Goal: Complete application form

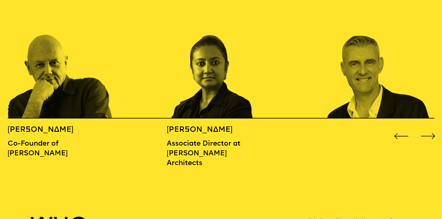
scroll to position [718, 0]
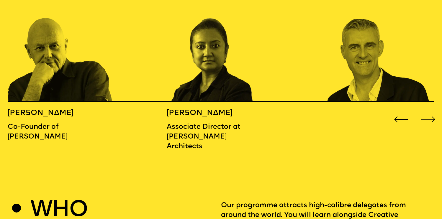
click at [432, 111] on div "Next slide" at bounding box center [428, 120] width 18 height 18
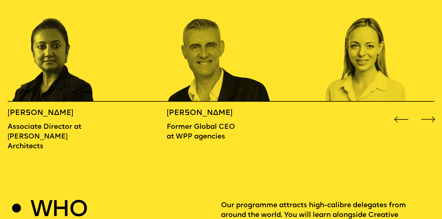
click at [432, 111] on div "Next slide" at bounding box center [428, 120] width 18 height 18
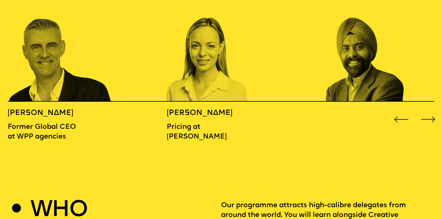
click at [432, 111] on div "Next slide" at bounding box center [428, 120] width 18 height 18
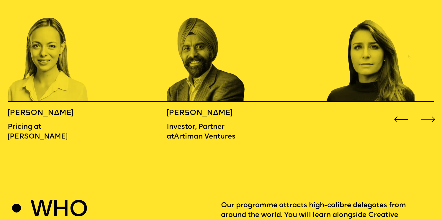
click at [432, 111] on div "Next slide" at bounding box center [428, 120] width 18 height 18
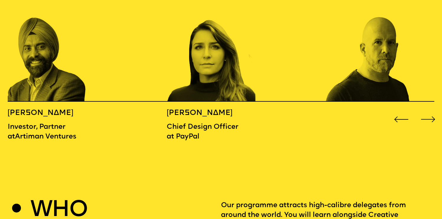
click at [432, 111] on div "Next slide" at bounding box center [428, 120] width 18 height 18
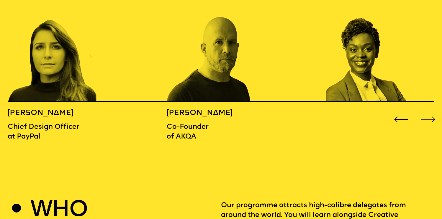
click at [432, 111] on div "Next slide" at bounding box center [428, 120] width 18 height 18
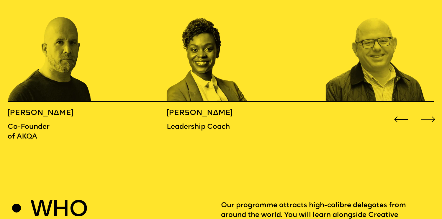
click at [432, 111] on div "Next slide" at bounding box center [428, 120] width 18 height 18
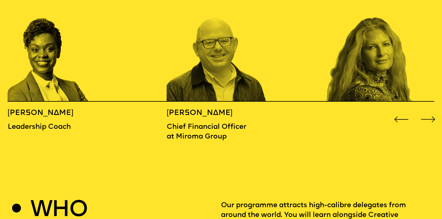
click at [432, 111] on div "Next slide" at bounding box center [428, 120] width 18 height 18
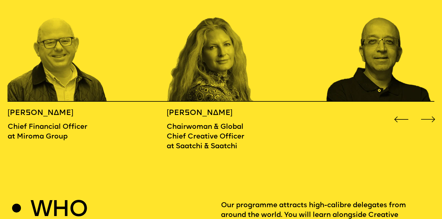
click at [432, 111] on div "Next slide" at bounding box center [428, 120] width 18 height 18
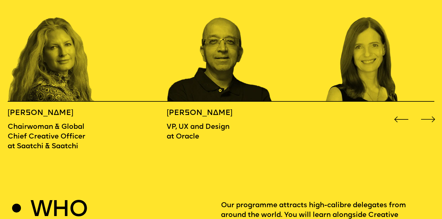
click at [432, 111] on div "Next slide" at bounding box center [428, 120] width 18 height 18
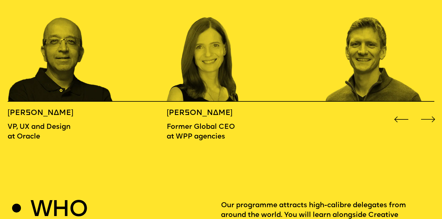
click at [432, 111] on div "Next slide" at bounding box center [428, 120] width 18 height 18
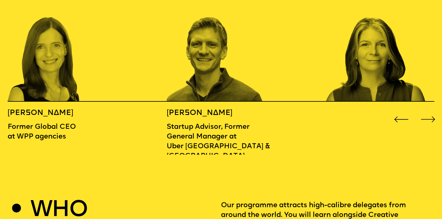
click at [432, 111] on div "Next slide" at bounding box center [428, 120] width 18 height 18
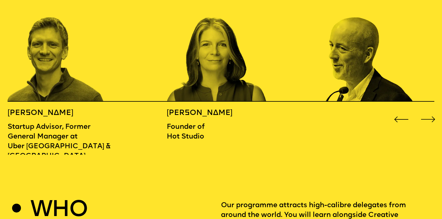
click at [432, 111] on div "Next slide" at bounding box center [428, 120] width 18 height 18
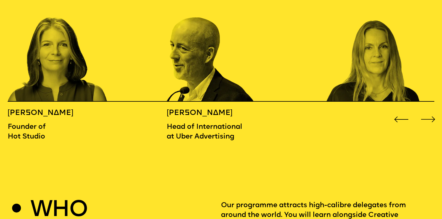
click at [432, 111] on div "Next slide" at bounding box center [428, 120] width 18 height 18
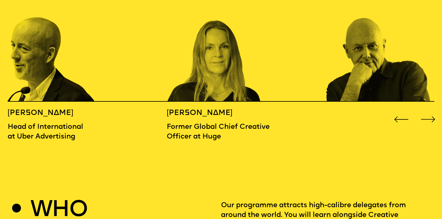
click at [432, 111] on div "Next slide" at bounding box center [428, 120] width 18 height 18
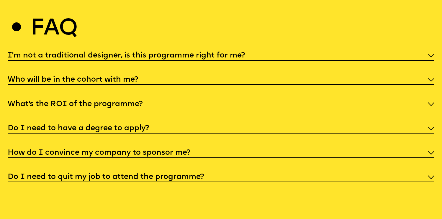
scroll to position [2280, 0]
click at [432, 74] on div "Who will be in the cohort with me?" at bounding box center [221, 79] width 427 height 11
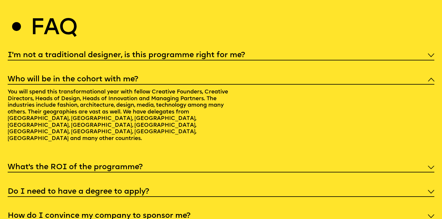
click at [432, 74] on div "Who will be in the cohort with me?" at bounding box center [221, 79] width 427 height 11
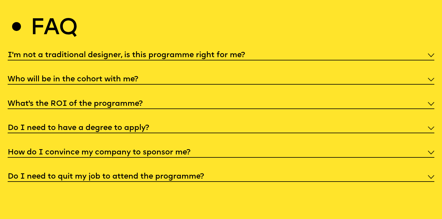
click at [426, 98] on div "What’s the ROI of the programme?" at bounding box center [221, 103] width 427 height 11
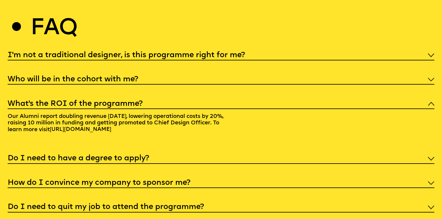
click at [426, 98] on div "What’s the ROI of the programme?" at bounding box center [221, 103] width 427 height 11
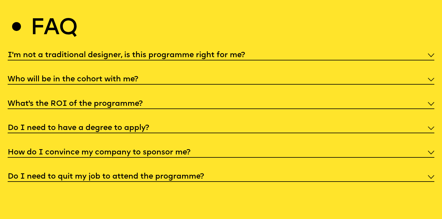
click at [427, 122] on div "Do I need to have a degree to apply?" at bounding box center [221, 127] width 427 height 11
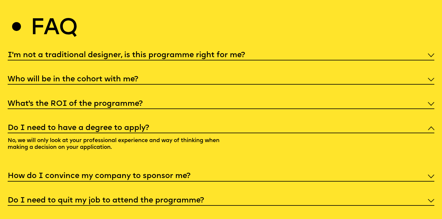
click at [427, 122] on div "Do I need to have a degree to apply?" at bounding box center [221, 127] width 427 height 11
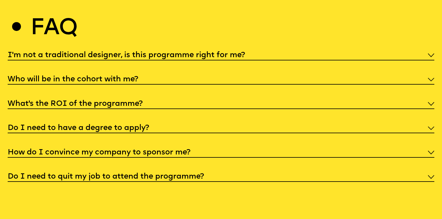
click at [425, 148] on div "How do I convince my company to sponsor me?" at bounding box center [221, 152] width 427 height 11
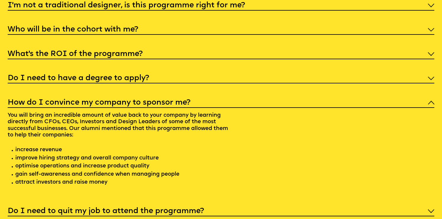
scroll to position [2330, 0]
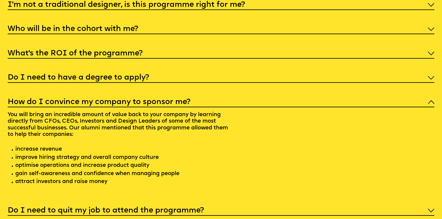
click at [431, 100] on img at bounding box center [431, 102] width 6 height 4
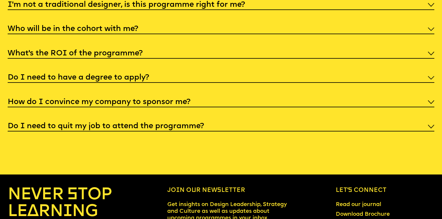
click at [427, 122] on div "Do I need to quit my job to attend the programme?" at bounding box center [221, 126] width 427 height 11
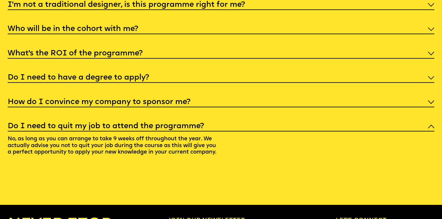
click at [427, 122] on div "Do I need to quit my job to attend the programme?" at bounding box center [221, 126] width 427 height 11
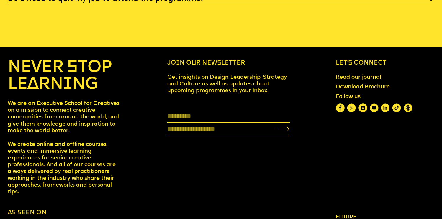
scroll to position [2478, 0]
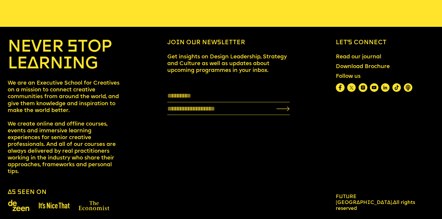
click at [387, 61] on link "Download Brochure" at bounding box center [363, 67] width 60 height 13
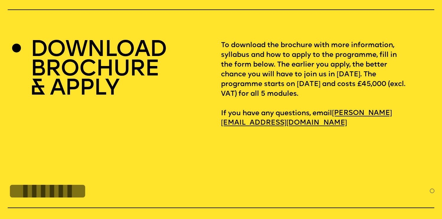
scroll to position [1911, 0]
click at [106, 43] on h2 "DOWNLOAD BROCHURE & APPLY" at bounding box center [98, 70] width 136 height 58
click at [109, 80] on h2 "DOWNLOAD BROCHURE & APPLY" at bounding box center [98, 70] width 136 height 58
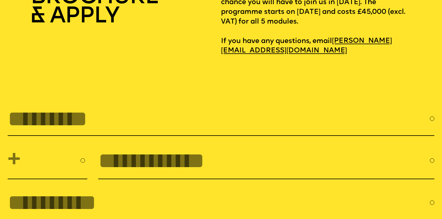
scroll to position [2009, 0]
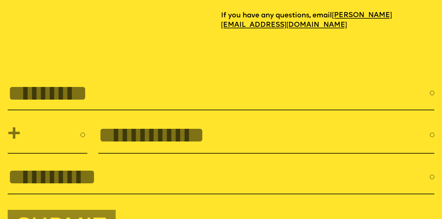
click at [110, 84] on input "text" at bounding box center [219, 93] width 422 height 25
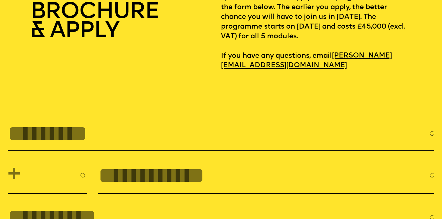
scroll to position [1969, 0]
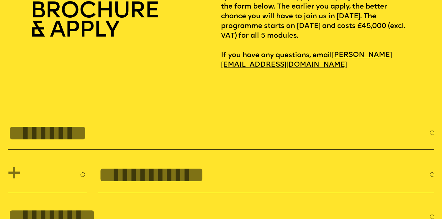
click at [171, 125] on input "text" at bounding box center [219, 133] width 422 height 25
type input "**********"
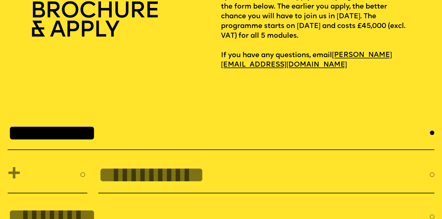
select select "**"
type input "**********"
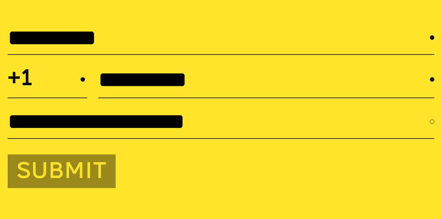
scroll to position [2065, 0]
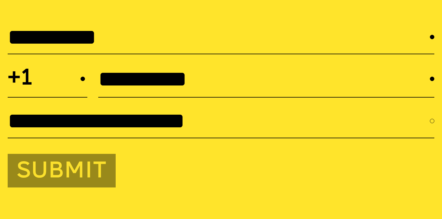
click at [113, 164] on button "Submit" at bounding box center [62, 171] width 108 height 34
